Goal: Task Accomplishment & Management: Manage account settings

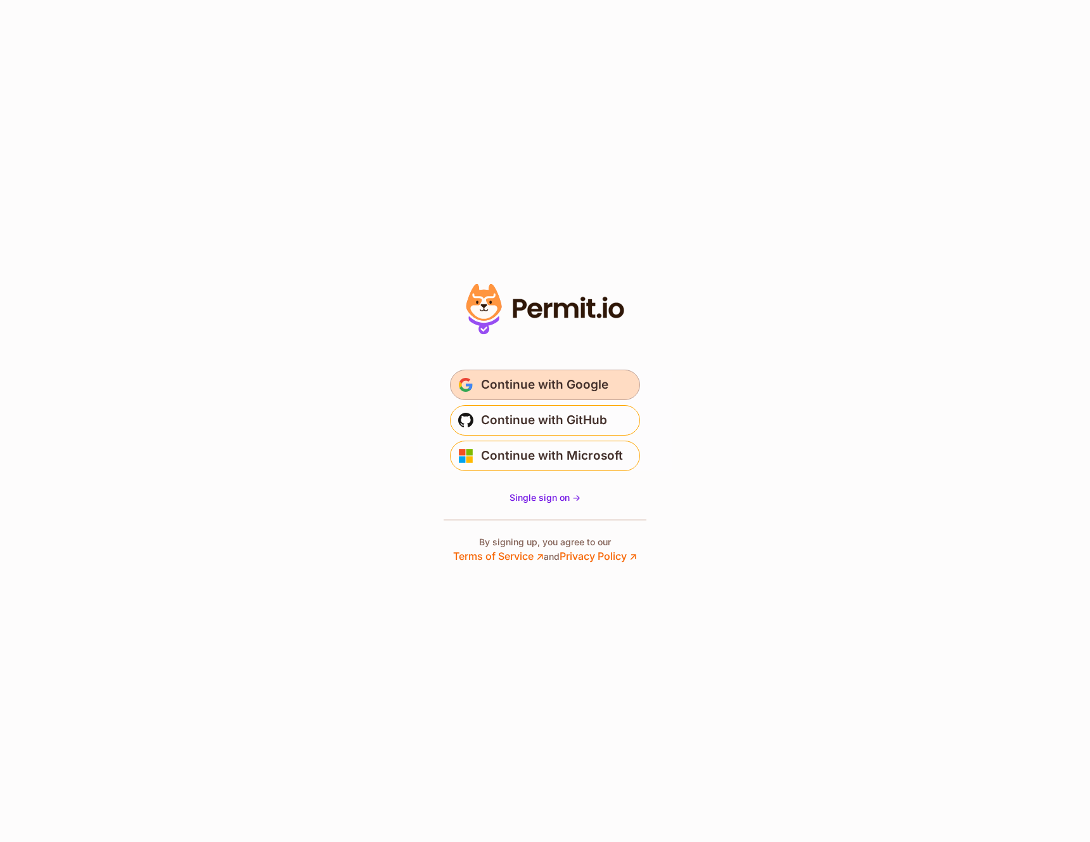
click at [600, 390] on span "Continue with Google" at bounding box center [544, 385] width 127 height 20
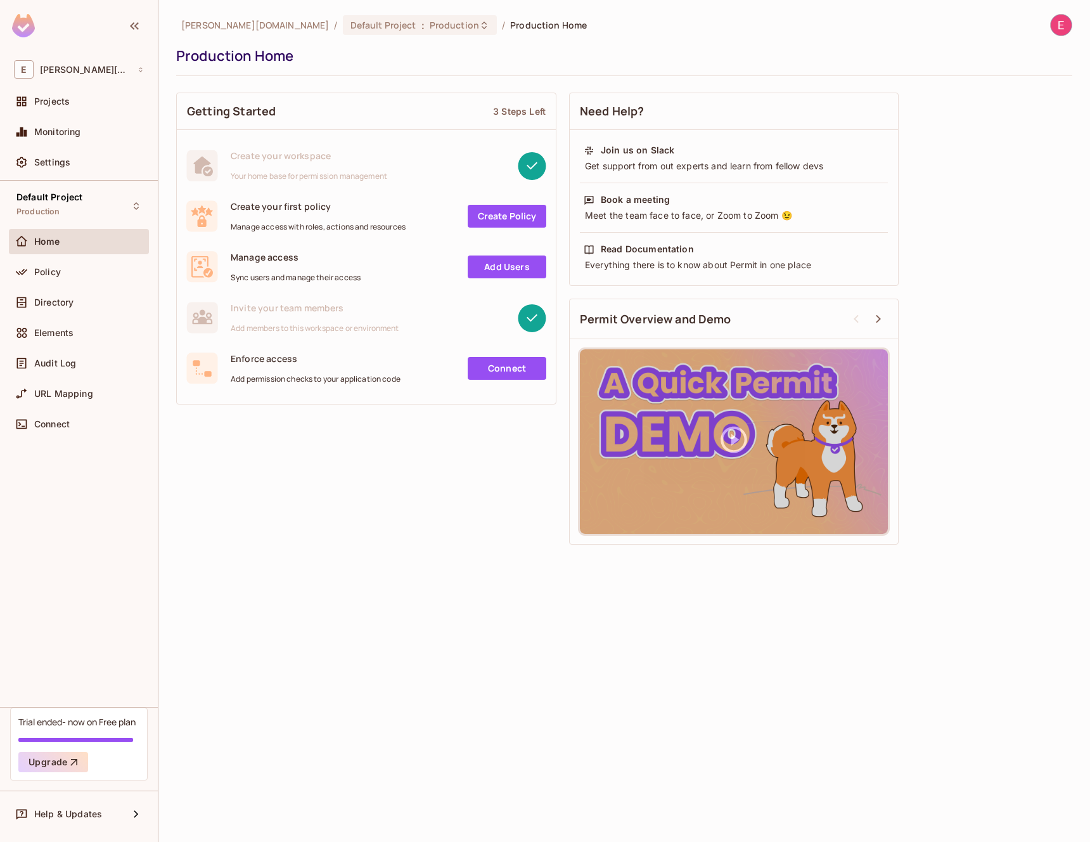
click at [1065, 26] on img at bounding box center [1061, 25] width 21 height 21
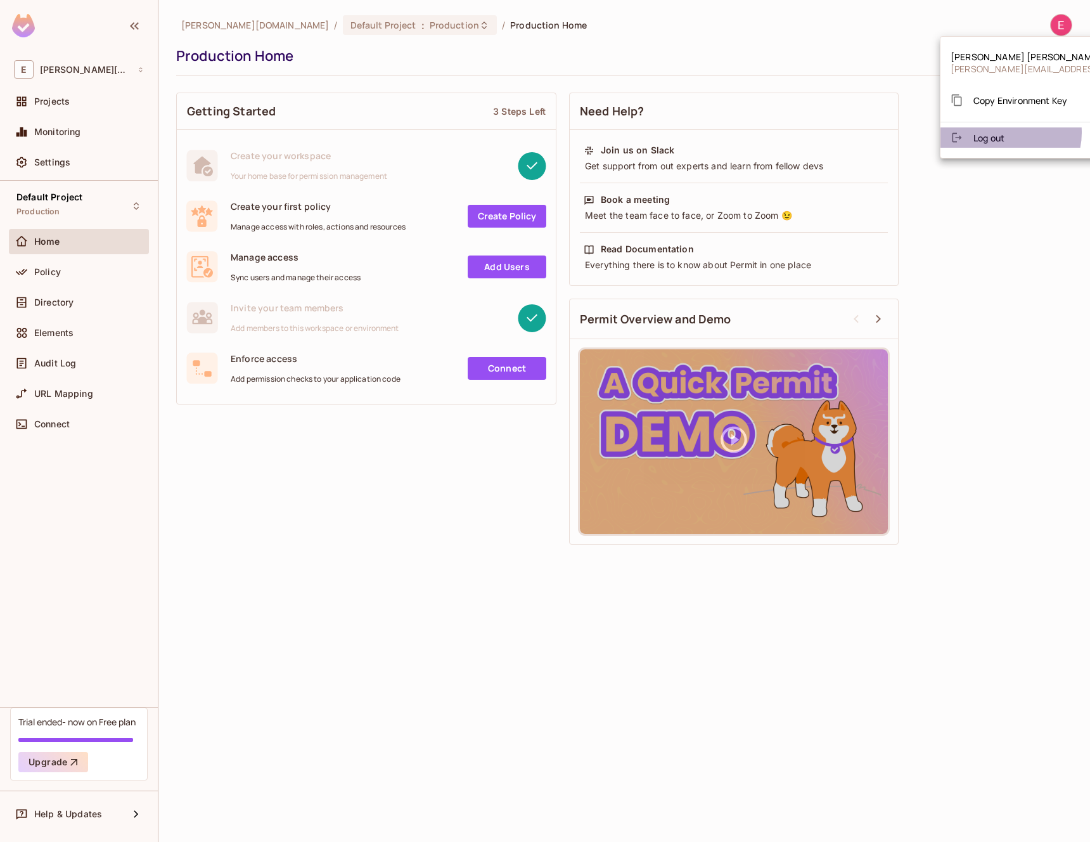
click at [1005, 132] on span "Log out" at bounding box center [989, 138] width 31 height 12
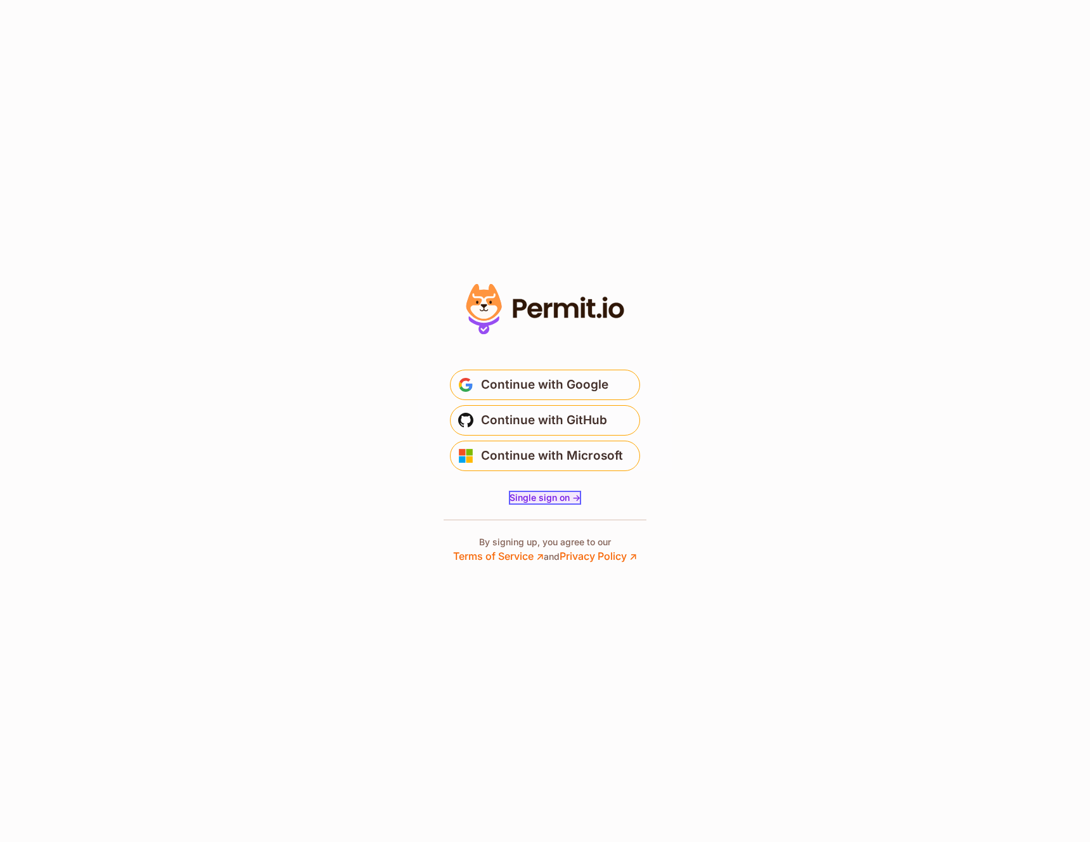
click at [559, 498] on span "Single sign on ->" at bounding box center [545, 497] width 71 height 11
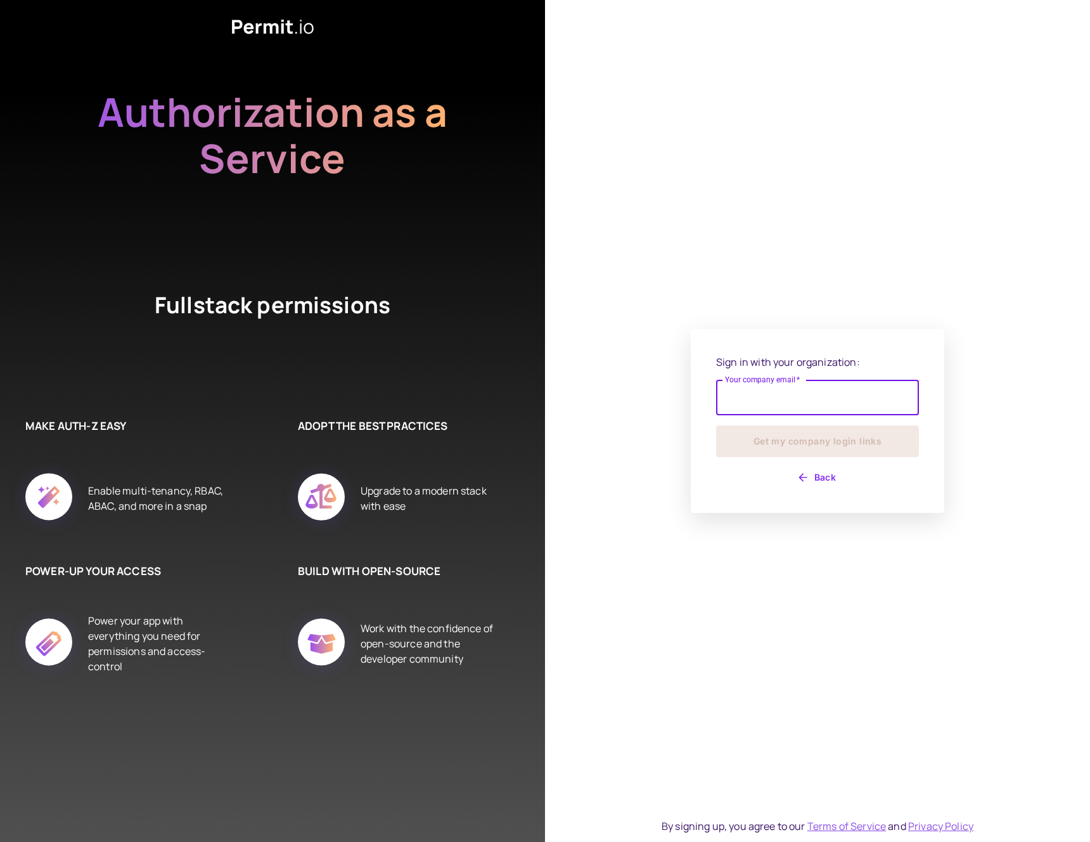
click at [738, 397] on input "Your company email   *" at bounding box center [817, 397] width 203 height 35
type input "**********"
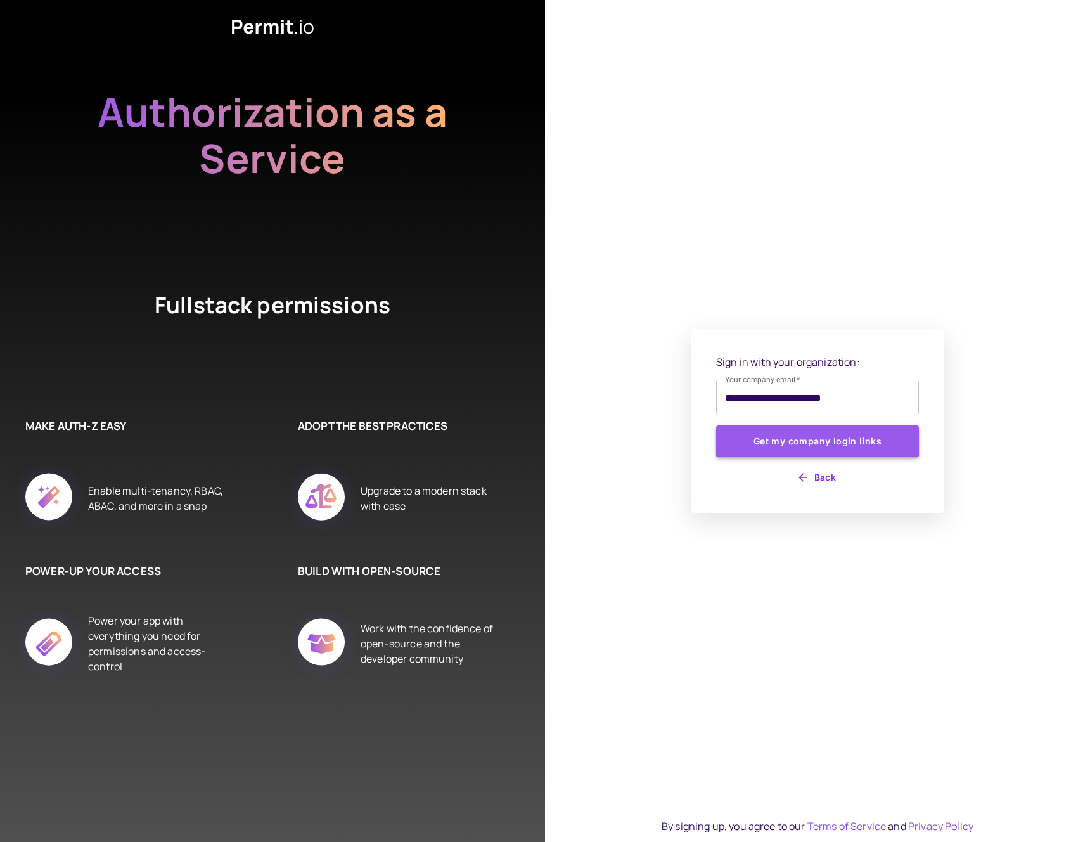
click at [770, 447] on button "Get my company login links" at bounding box center [817, 441] width 203 height 32
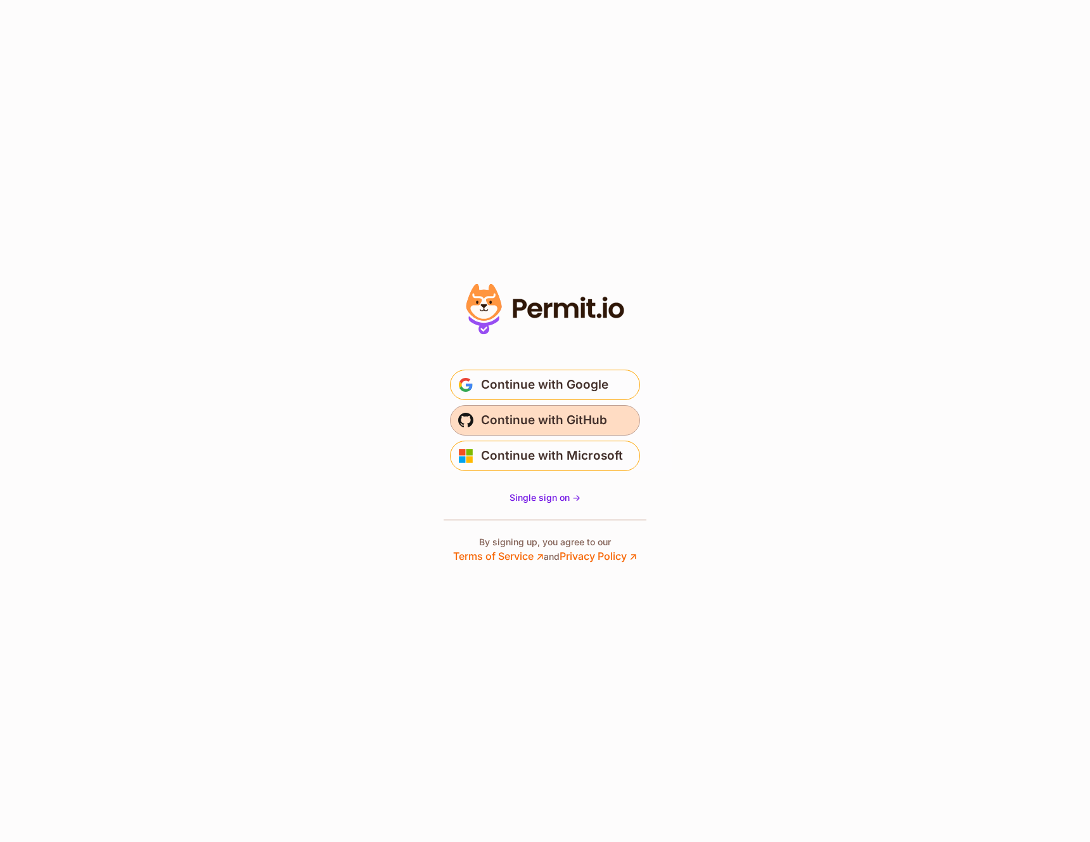
click at [529, 423] on span "Continue with GitHub" at bounding box center [544, 420] width 126 height 20
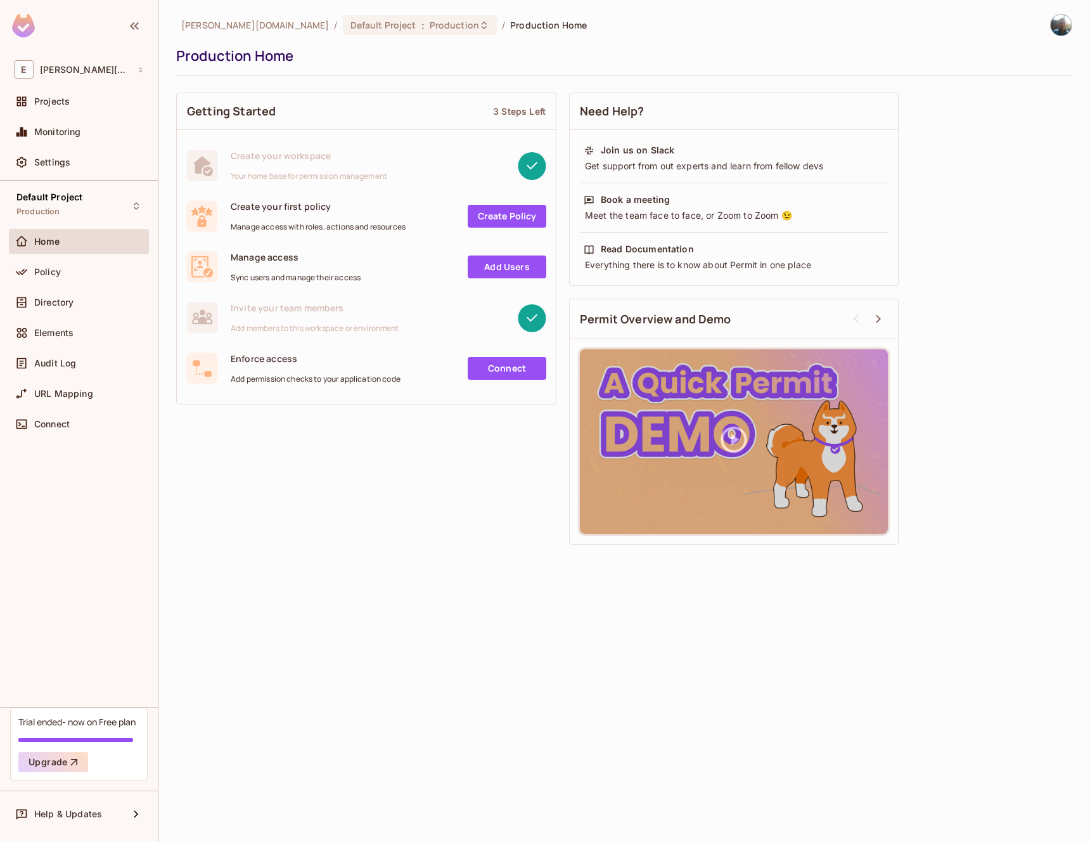
click at [1060, 34] on img at bounding box center [1061, 25] width 21 height 21
click at [74, 74] on div at bounding box center [545, 421] width 1090 height 842
click at [1061, 32] on img at bounding box center [1061, 25] width 21 height 21
click at [997, 125] on span "Log out" at bounding box center [989, 126] width 31 height 12
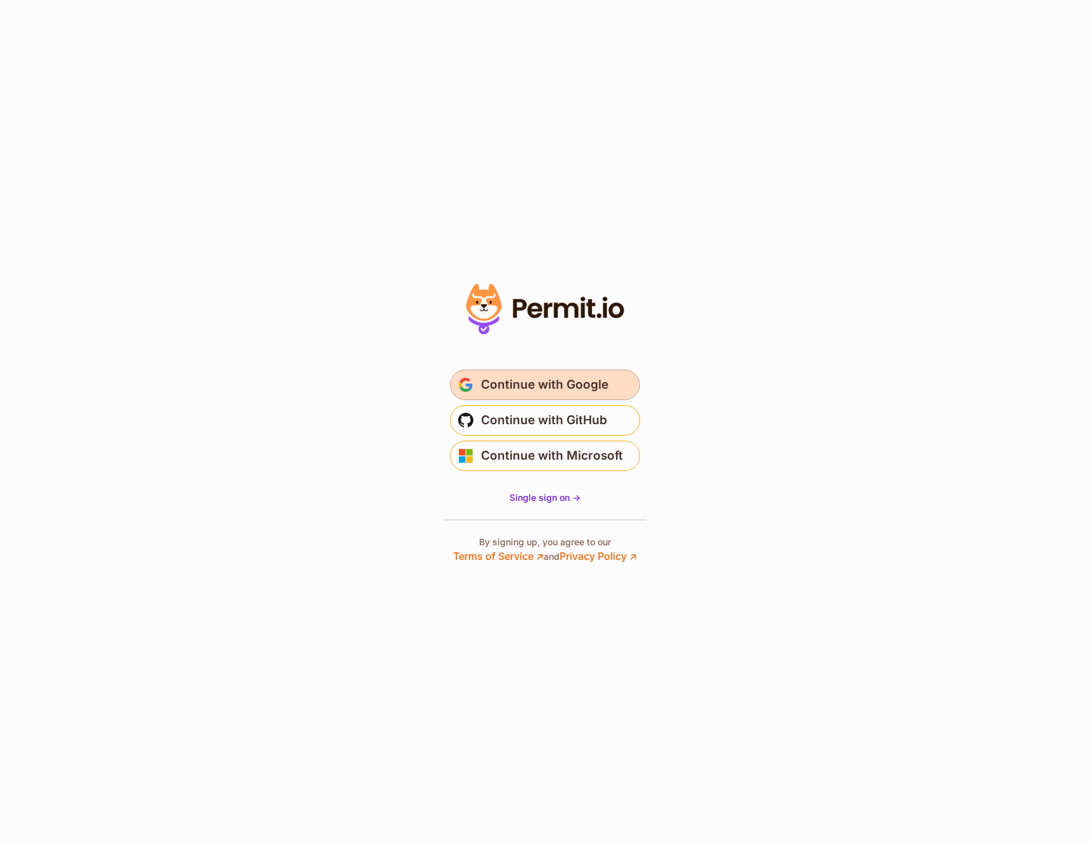
click at [564, 387] on span "Continue with Google" at bounding box center [544, 385] width 127 height 20
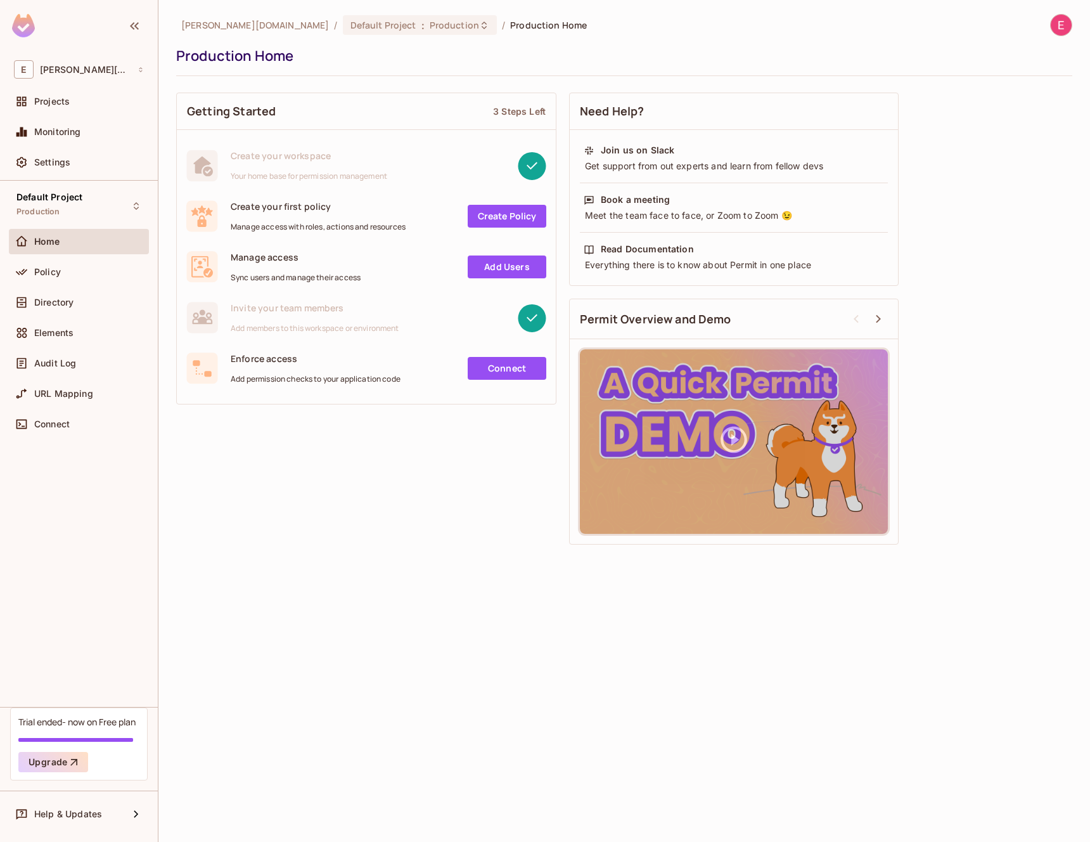
click at [1057, 25] on img at bounding box center [1061, 25] width 21 height 21
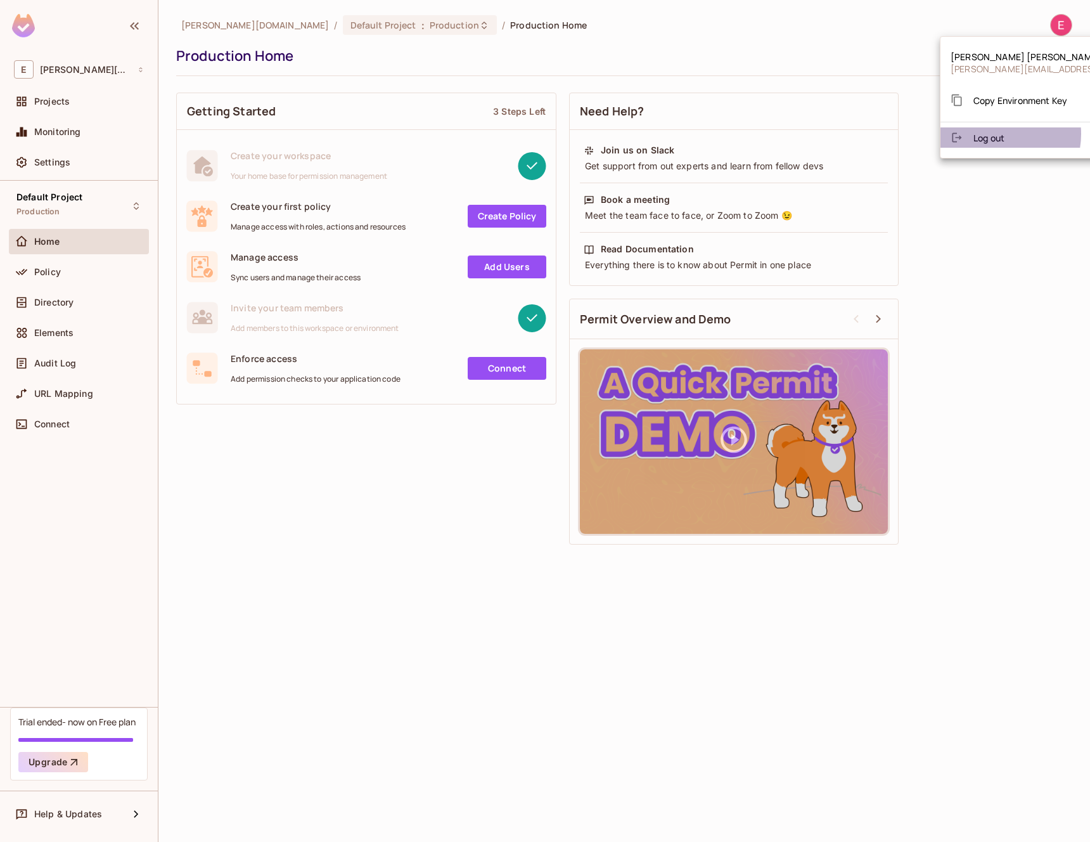
click at [991, 134] on span "Log out" at bounding box center [989, 138] width 31 height 12
